Goal: Transaction & Acquisition: Purchase product/service

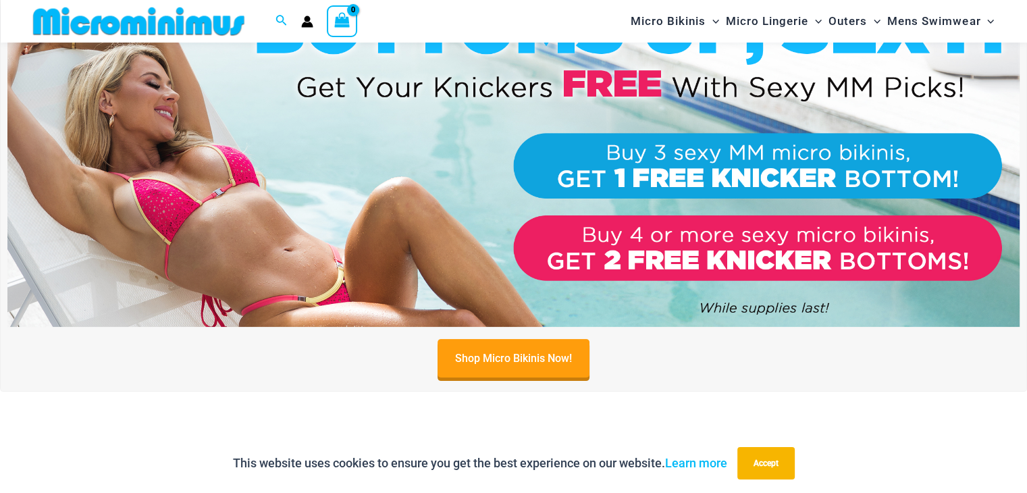
scroll to position [192, 0]
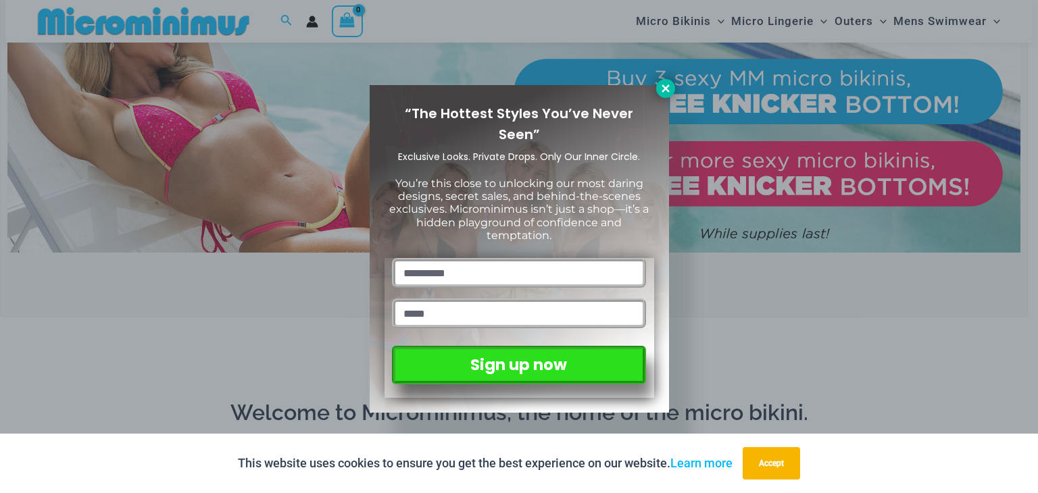
click at [659, 88] on icon at bounding box center [665, 88] width 12 height 12
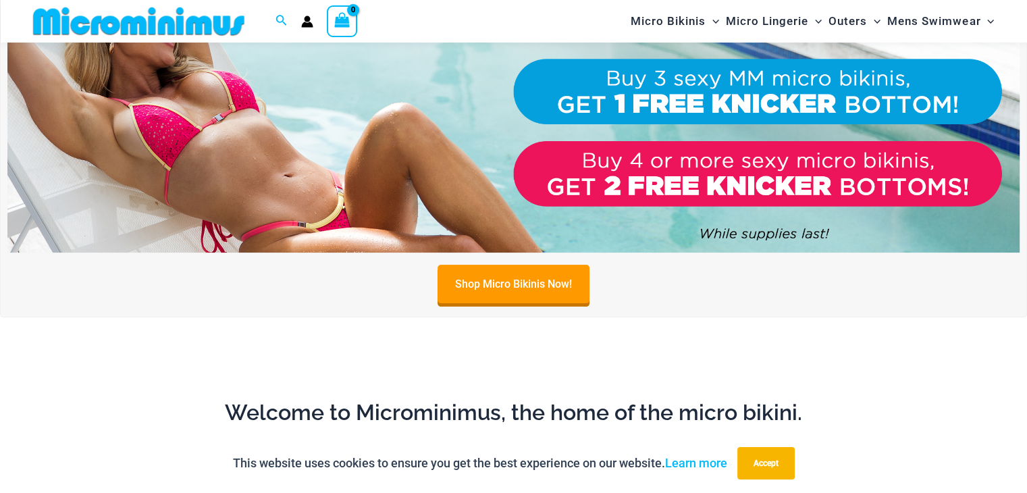
click at [357, 186] on img at bounding box center [513, 81] width 1013 height 344
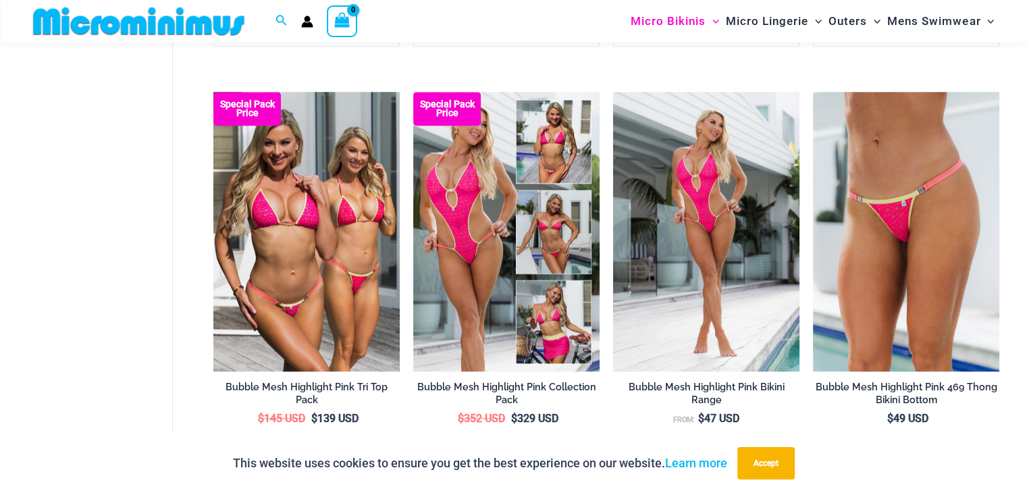
scroll to position [1204, 0]
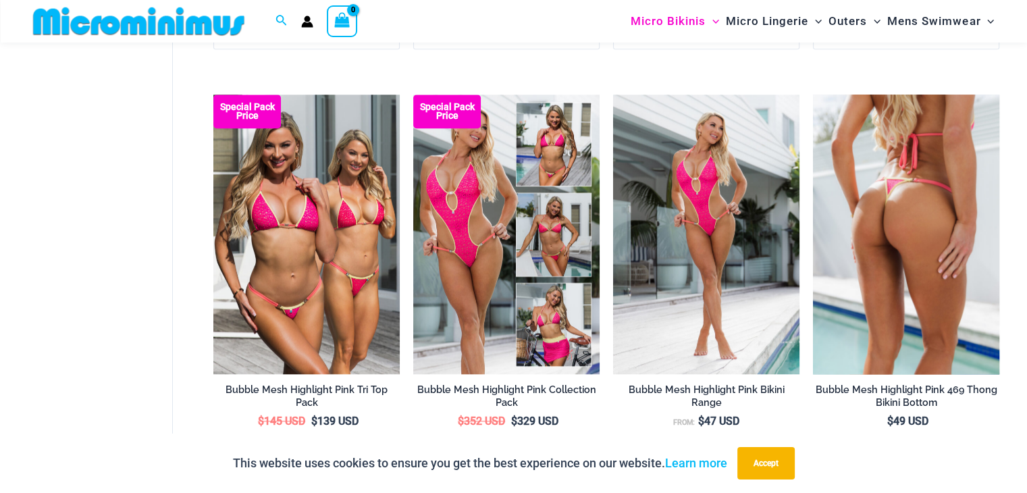
click at [915, 188] on img at bounding box center [906, 235] width 186 height 280
